Goal: Complete application form

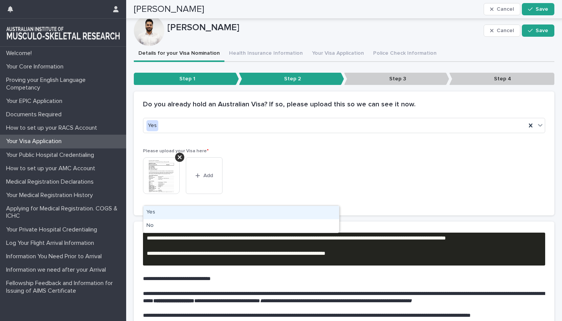
scroll to position [326, 0]
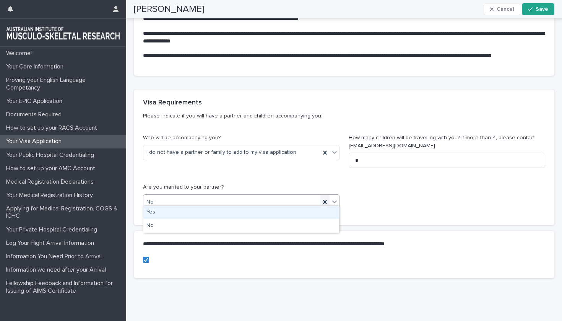
click at [326, 200] on icon at bounding box center [324, 202] width 3 height 4
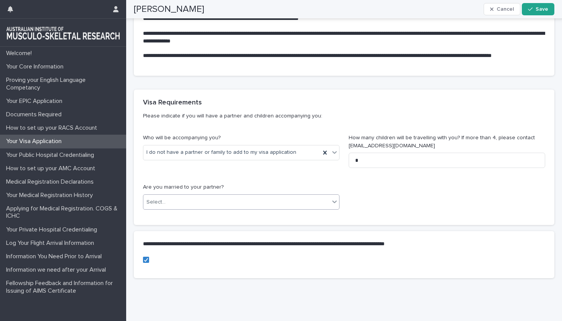
click at [394, 190] on div "Who will be accompanying you? I do not have a partner or family to add to my vi…" at bounding box center [344, 175] width 402 height 82
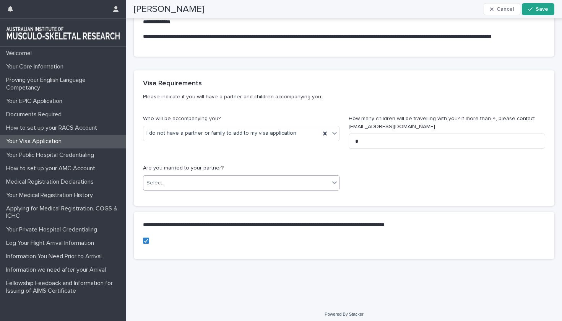
scroll to position [345, 0]
click at [532, 5] on button "Save" at bounding box center [538, 9] width 32 height 12
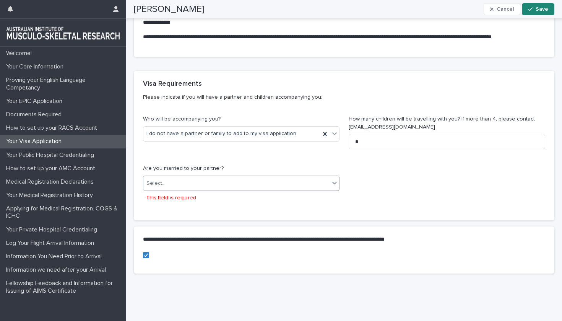
scroll to position [359, 0]
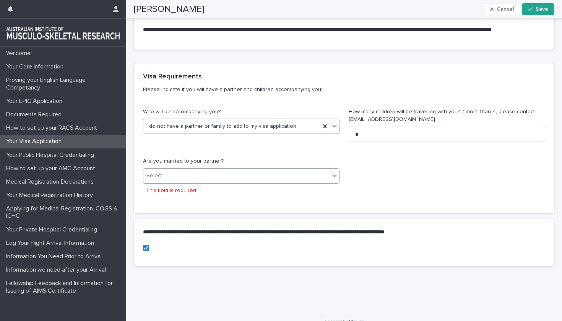
click at [338, 126] on div at bounding box center [334, 126] width 9 height 14
click at [391, 195] on div "Who will be accompanying you? I do not have a partner or family to add to my vi…" at bounding box center [344, 156] width 402 height 96
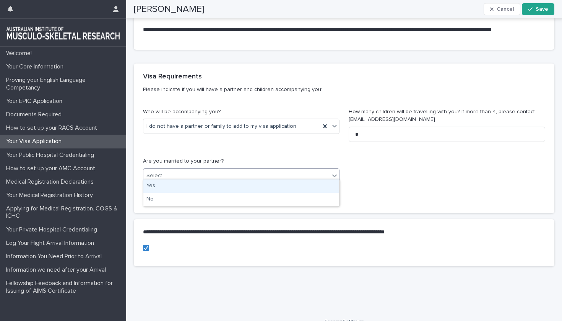
click at [334, 172] on icon at bounding box center [335, 176] width 8 height 8
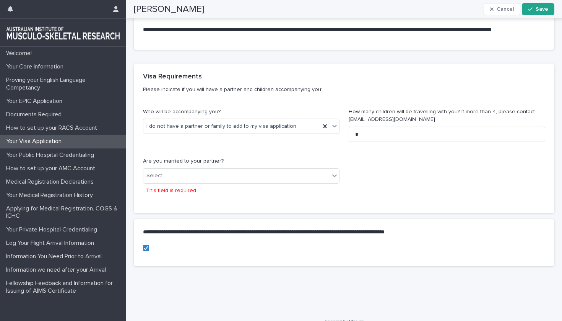
click at [386, 175] on div "Who will be accompanying you? I do not have a partner or family to add to my vi…" at bounding box center [344, 156] width 402 height 96
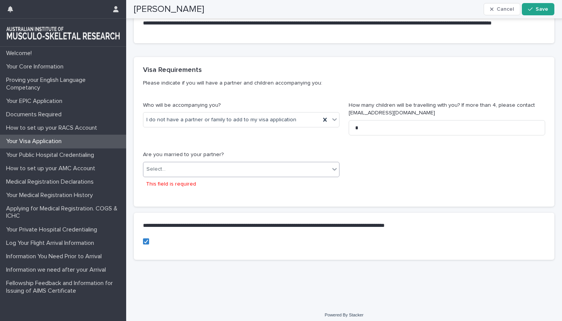
scroll to position [365, 0]
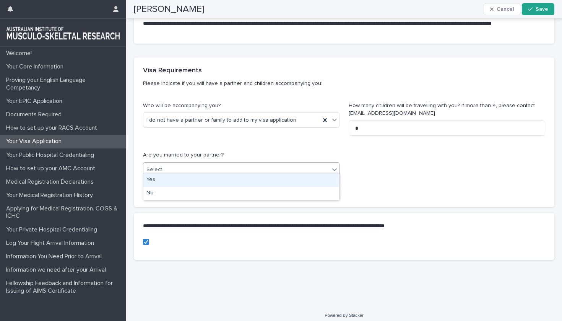
click at [216, 163] on div "Select..." at bounding box center [236, 169] width 186 height 13
click at [207, 179] on div "Yes" at bounding box center [241, 179] width 196 height 13
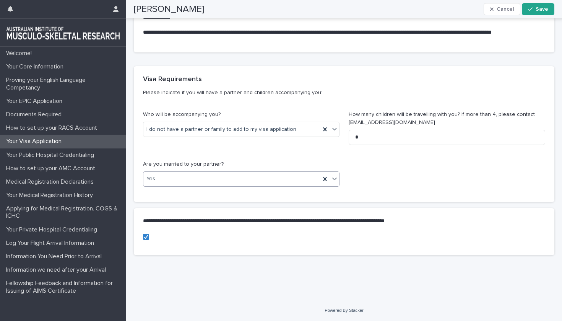
scroll to position [345, 0]
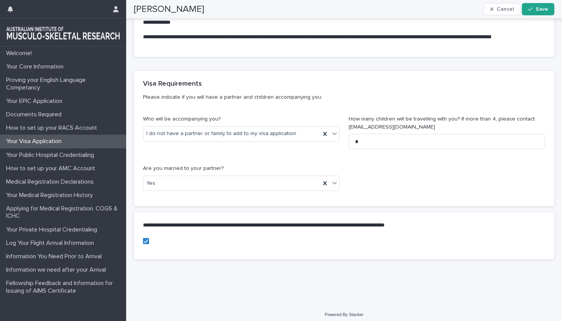
click at [374, 195] on div "Who will be accompanying you? I do not have a partner or family to add to my vi…" at bounding box center [344, 160] width 420 height 91
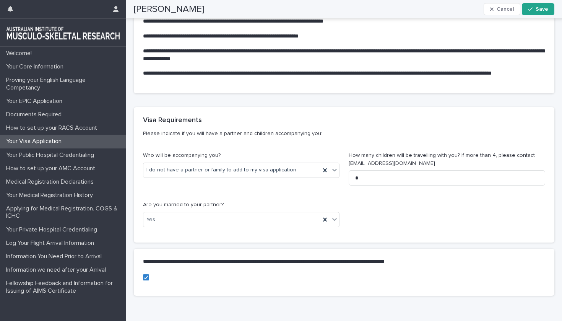
scroll to position [311, 0]
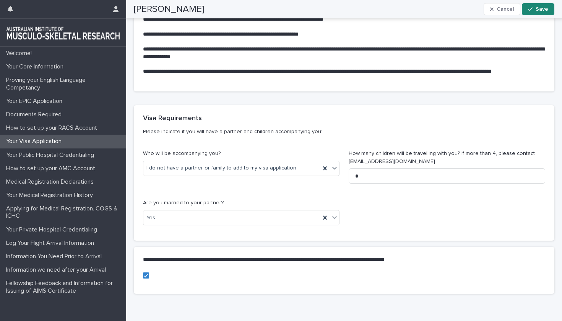
click at [537, 9] on span "Save" at bounding box center [542, 8] width 13 height 5
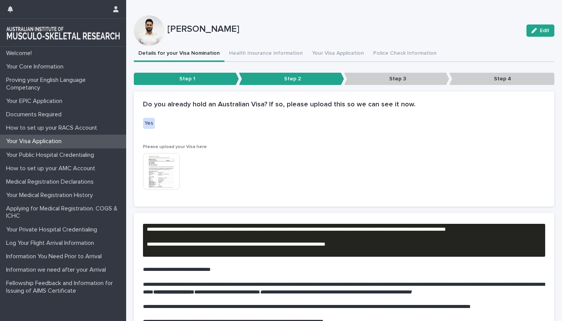
scroll to position [0, 0]
